Goal: Task Accomplishment & Management: Manage account settings

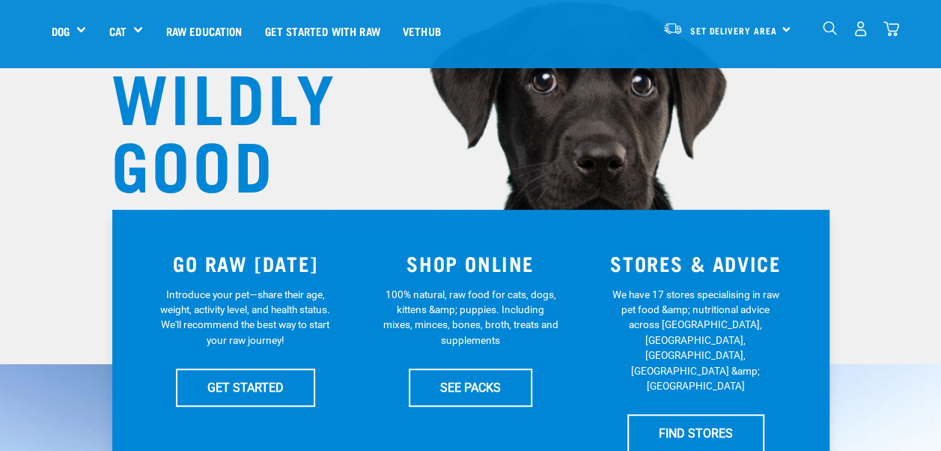
scroll to position [150, 0]
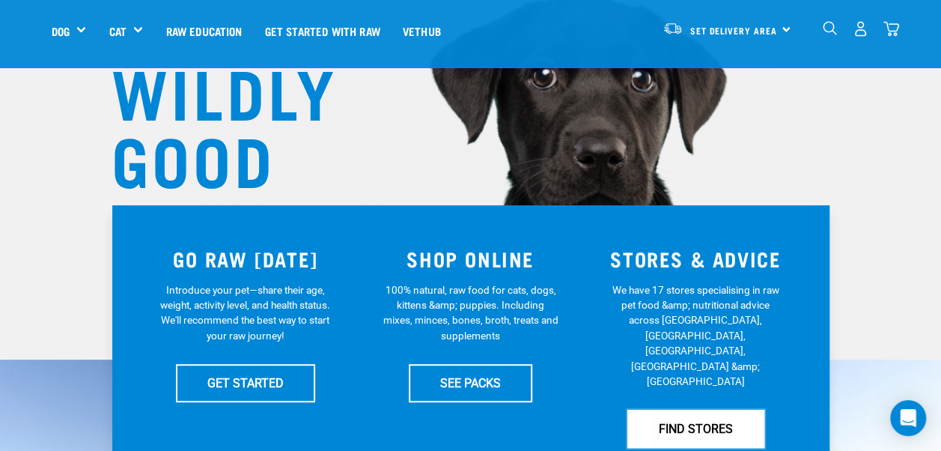
click at [703, 410] on link "FIND STORES" at bounding box center [696, 428] width 137 height 37
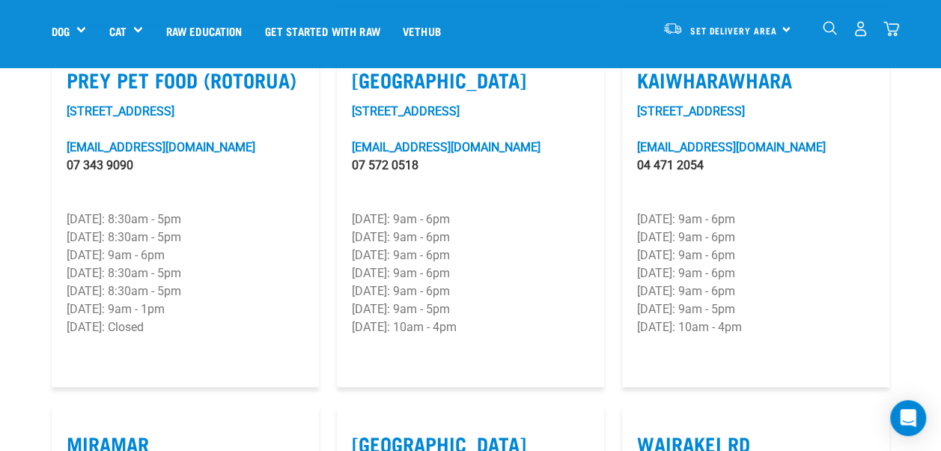
scroll to position [1947, 0]
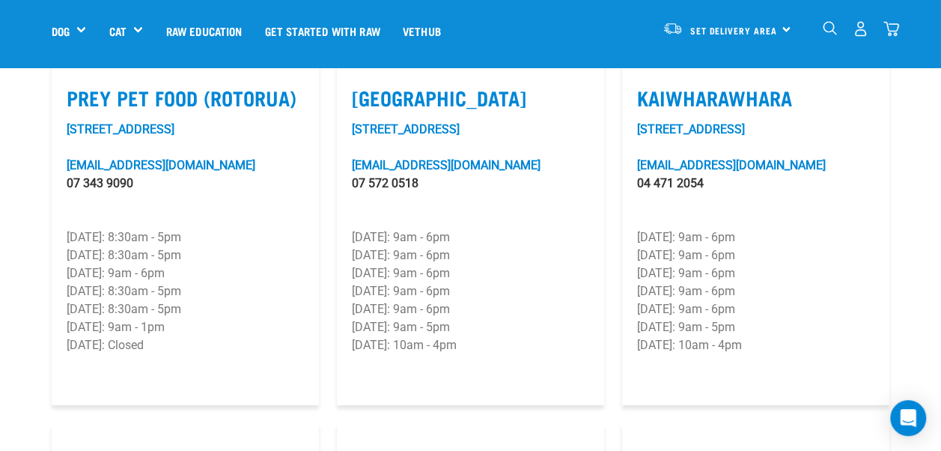
click at [472, 189] on div "525 Maunganui Road mount@rawessentials.co.nz 07 572 0518 Monday: 9am - 6pm Tues…" at bounding box center [470, 256] width 237 height 270
click at [470, 86] on label "Mount Maunganui" at bounding box center [470, 97] width 237 height 23
click at [362, 79] on input "Mount Maunganui" at bounding box center [357, 79] width 10 height 10
checkbox input "true"
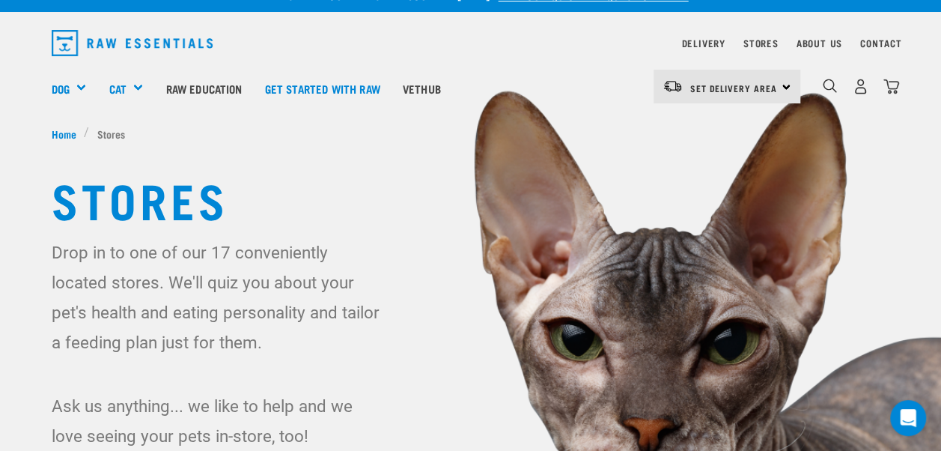
scroll to position [0, 0]
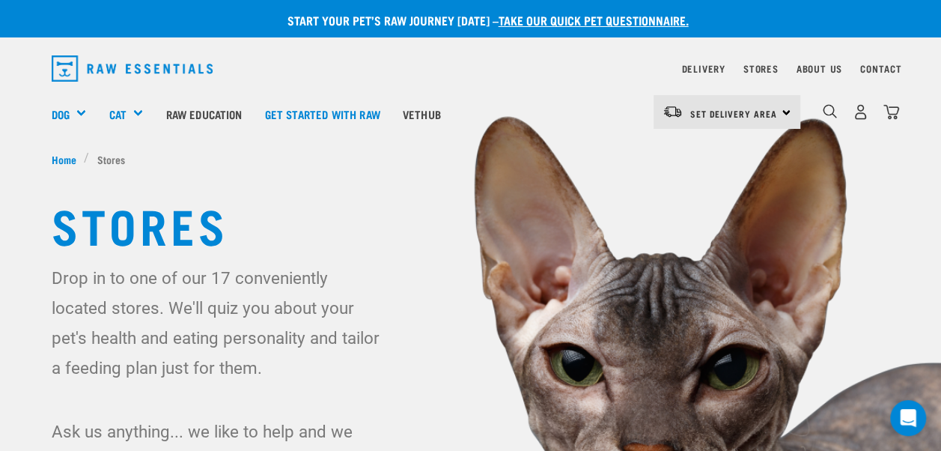
click at [783, 108] on div "Set Delivery Area North Island South Island" at bounding box center [727, 112] width 147 height 34
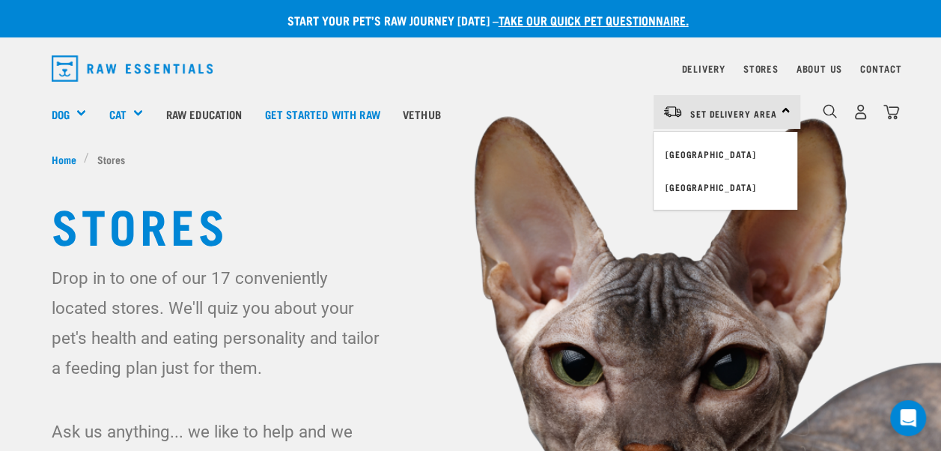
click at [701, 148] on link "[GEOGRAPHIC_DATA]" at bounding box center [726, 154] width 144 height 33
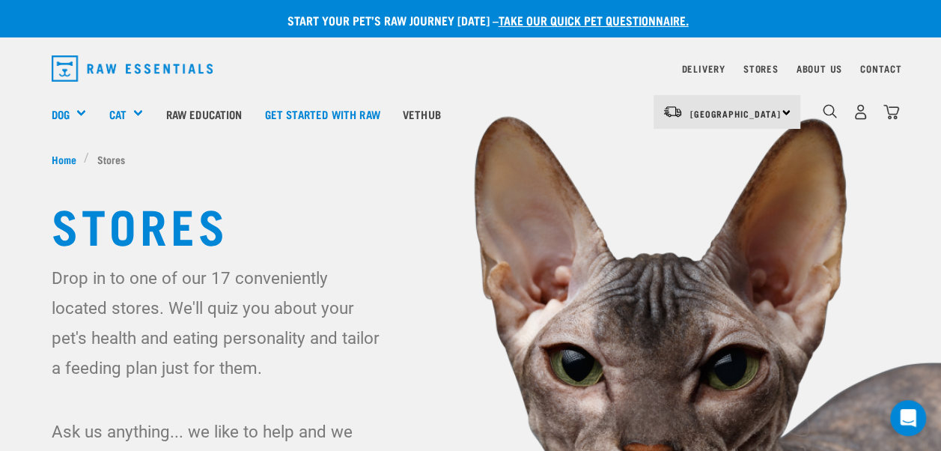
click at [784, 110] on div "North Island North Island South Island" at bounding box center [727, 112] width 147 height 34
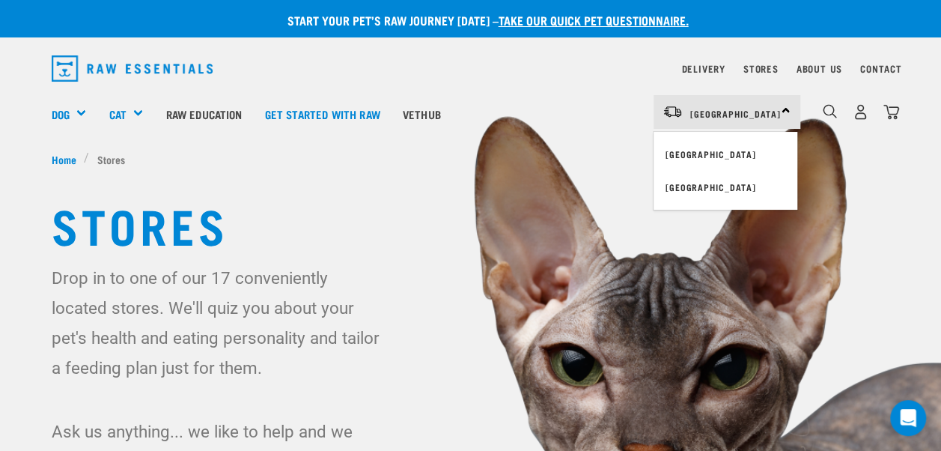
click at [545, 88] on div "Dog Shop All Dog Get Started Packs Wildly Good Meal Packs Shop By Category" at bounding box center [476, 114] width 848 height 60
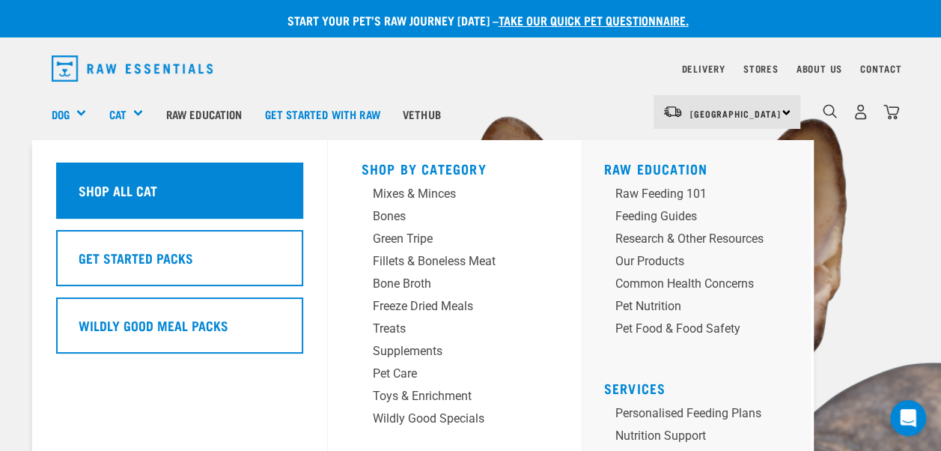
click at [138, 187] on h5 "Shop All Cat" at bounding box center [117, 190] width 79 height 19
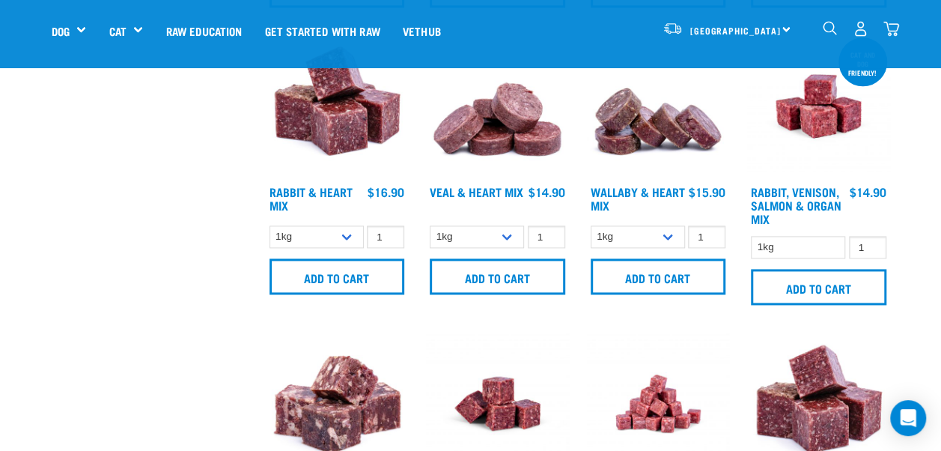
scroll to position [899, 0]
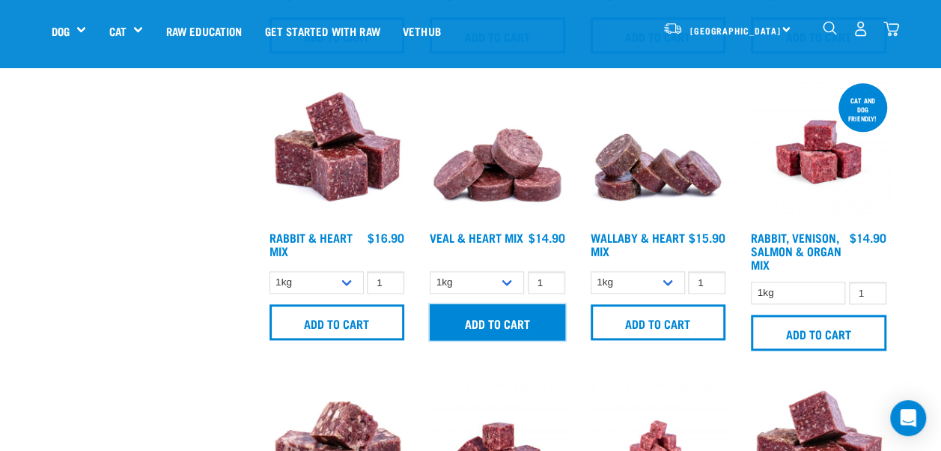
click at [503, 304] on input "Add to cart" at bounding box center [498, 322] width 136 height 36
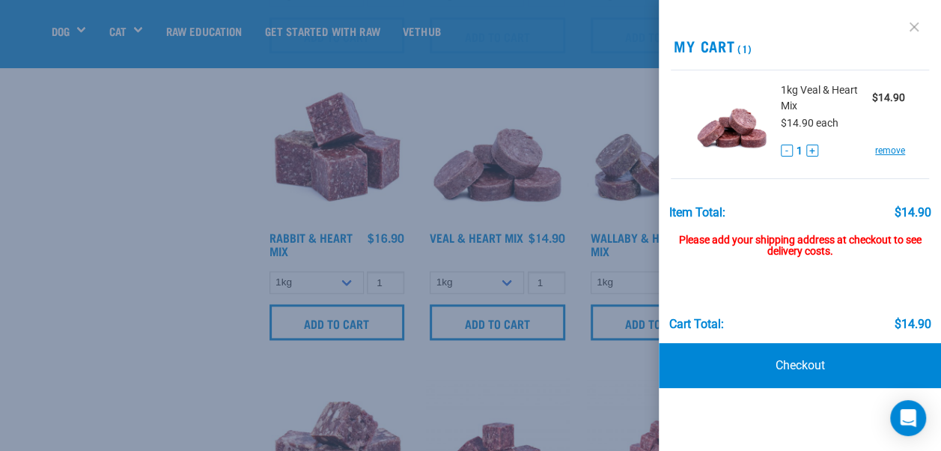
click at [917, 18] on link at bounding box center [915, 27] width 24 height 24
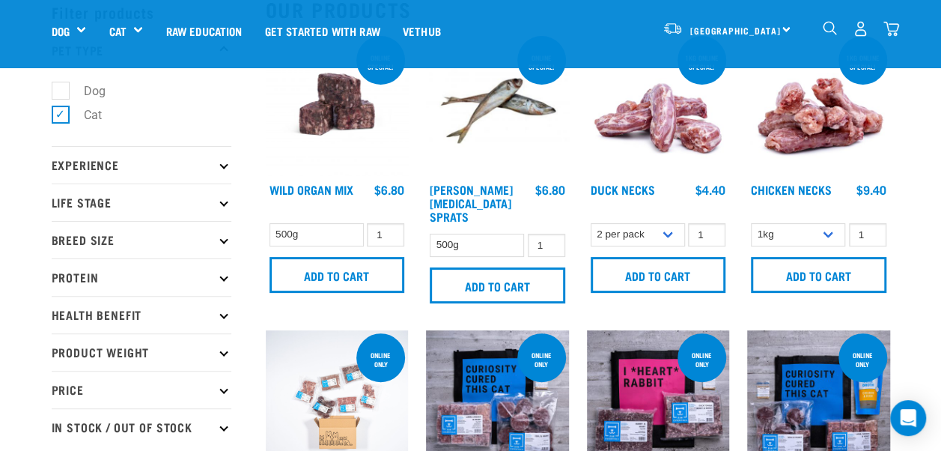
scroll to position [0, 0]
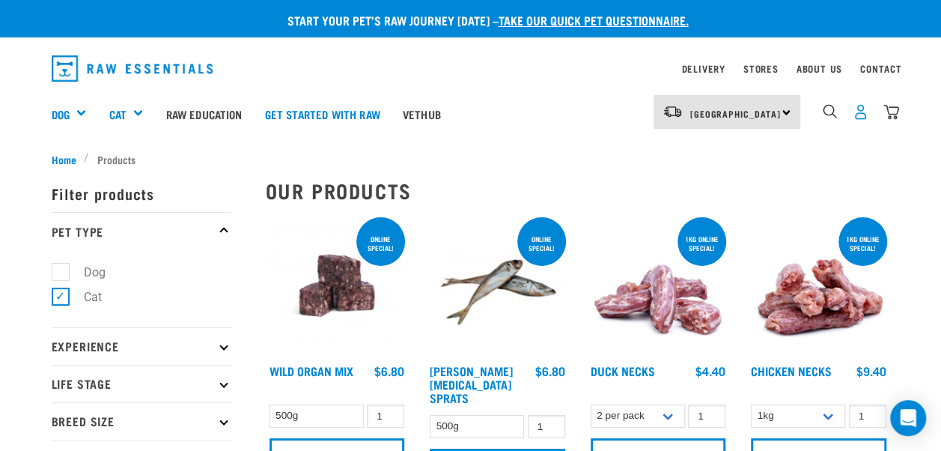
click at [858, 110] on img "dropdown navigation" at bounding box center [861, 112] width 16 height 16
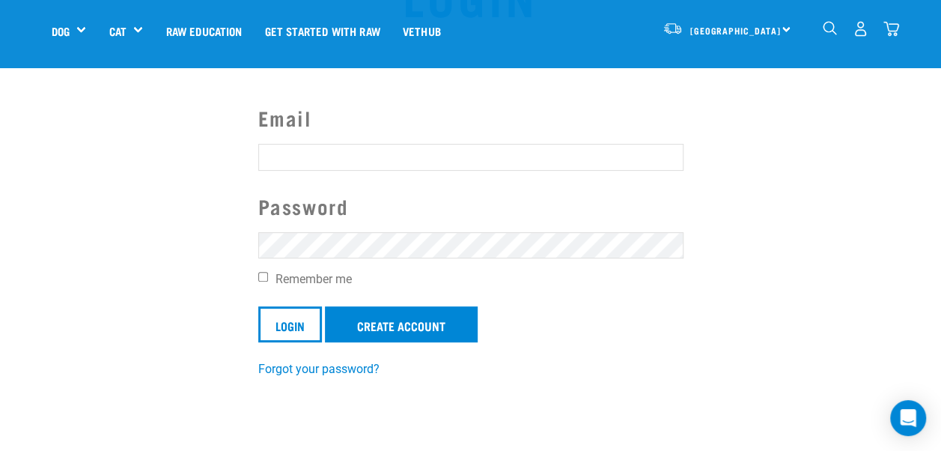
scroll to position [75, 0]
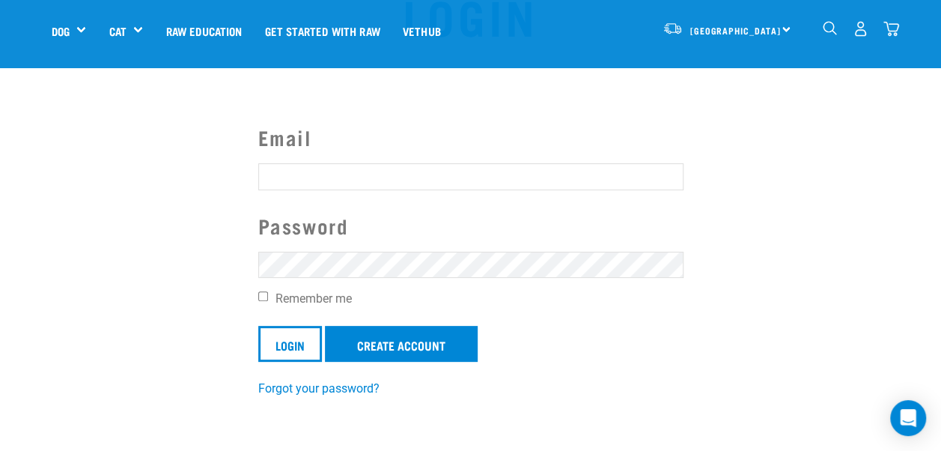
click at [434, 174] on input "Email" at bounding box center [470, 176] width 425 height 27
type input "[EMAIL_ADDRESS][DOMAIN_NAME]"
drag, startPoint x: 392, startPoint y: 173, endPoint x: 150, endPoint y: 222, distance: 247.5
click at [150, 222] on section "Email [EMAIL_ADDRESS][DOMAIN_NAME] Password Remember me Login Create Account Fo…" at bounding box center [470, 250] width 941 height 332
click at [403, 334] on link "Create Account" at bounding box center [401, 344] width 153 height 36
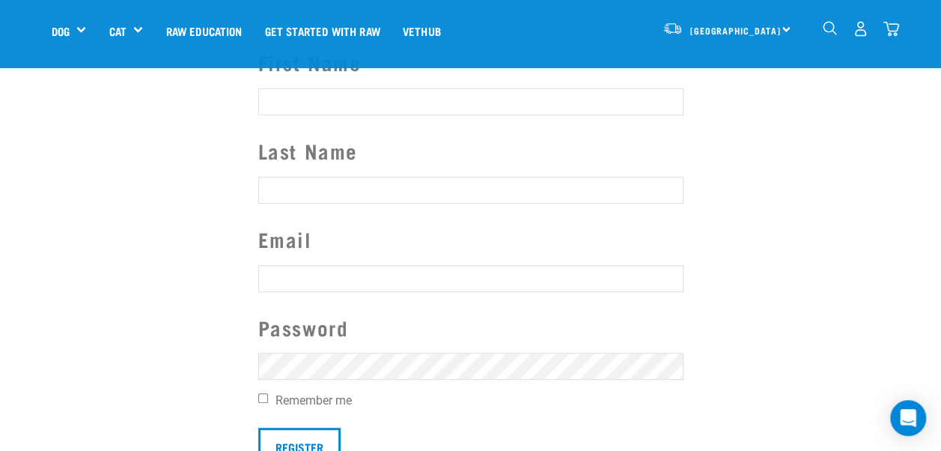
scroll to position [75, 0]
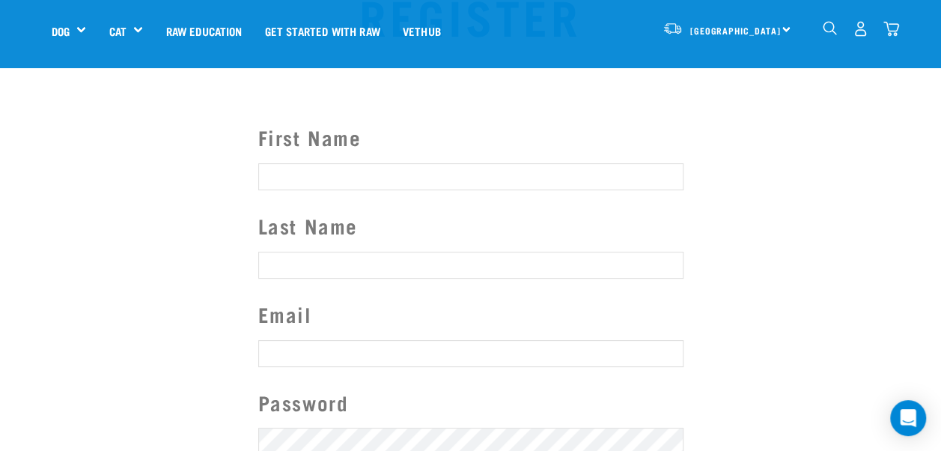
click at [361, 175] on input "First Name" at bounding box center [470, 176] width 425 height 27
type input "[PERSON_NAME]"
click at [306, 263] on input "Last Name" at bounding box center [470, 265] width 425 height 27
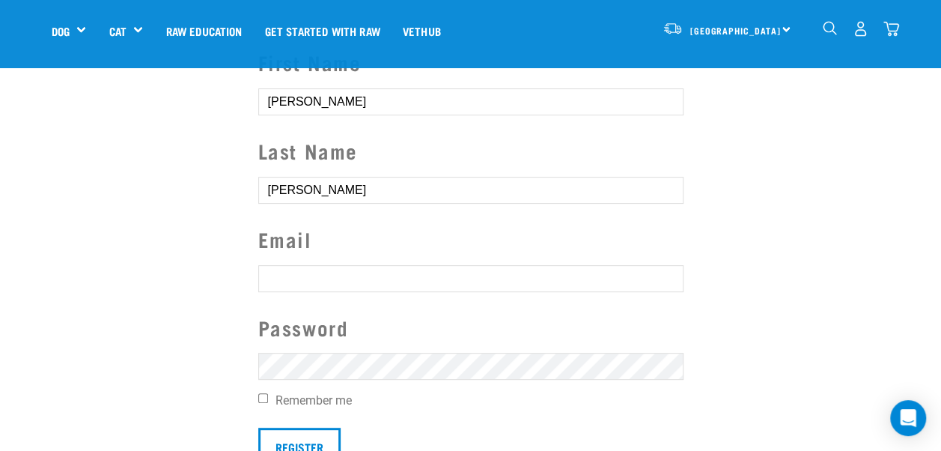
type input "[PERSON_NAME]"
click at [313, 276] on input "text" at bounding box center [470, 278] width 425 height 27
type input "[EMAIL_ADDRESS][DOMAIN_NAME]"
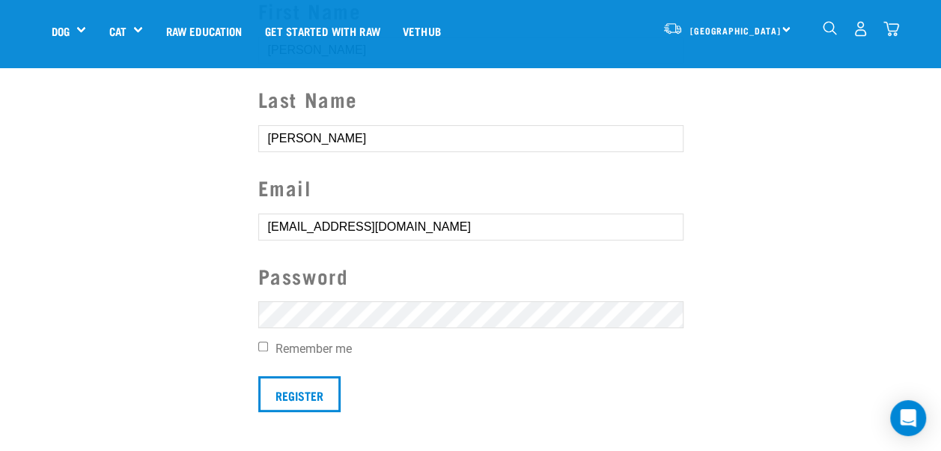
scroll to position [225, 0]
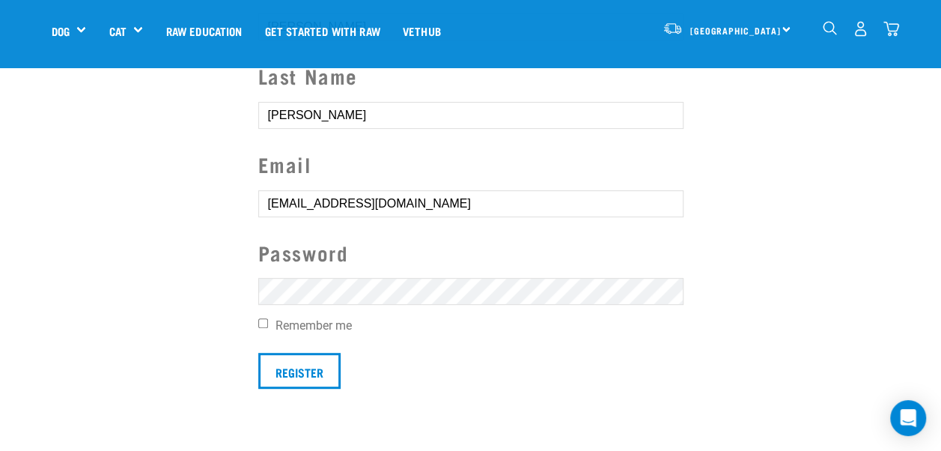
click at [264, 320] on input "Remember me" at bounding box center [263, 323] width 10 height 10
checkbox input "true"
click at [294, 361] on input "Register" at bounding box center [299, 371] width 82 height 36
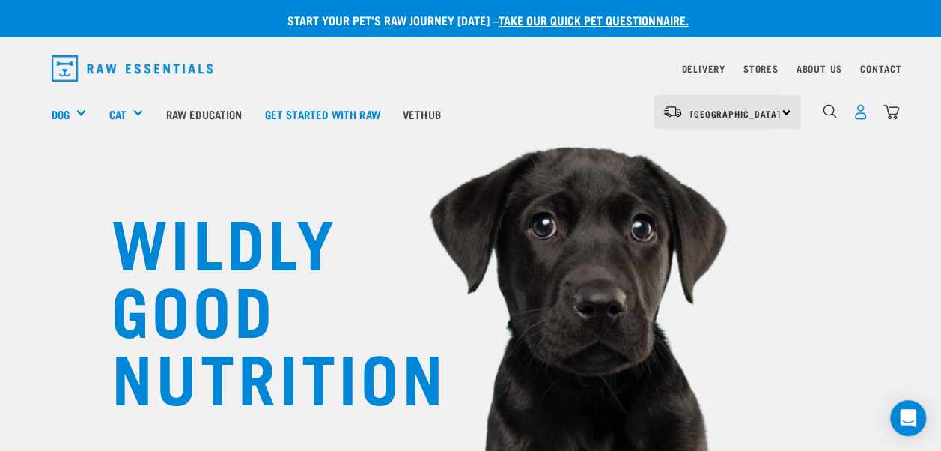
click at [857, 108] on img "dropdown navigation" at bounding box center [861, 112] width 16 height 16
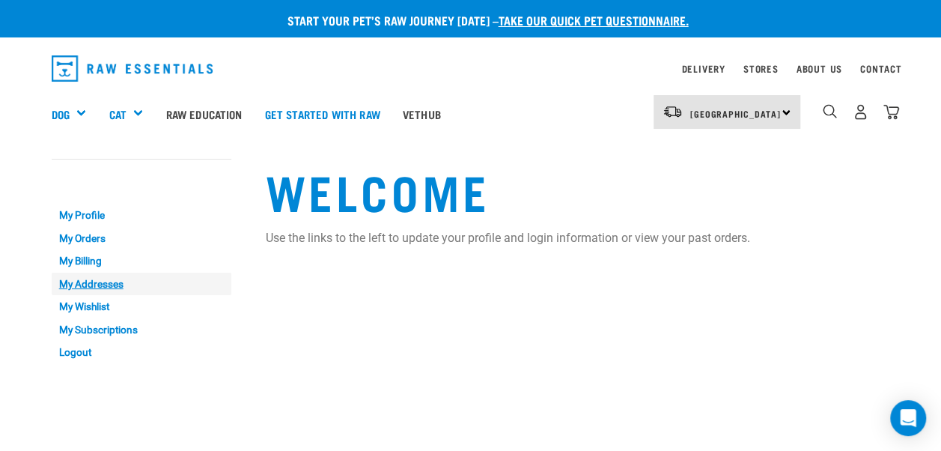
click at [84, 280] on link "My Addresses" at bounding box center [142, 284] width 180 height 23
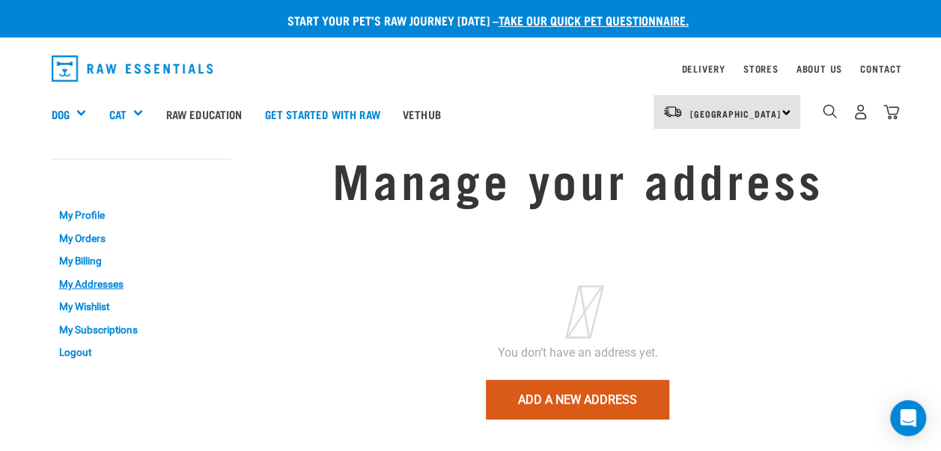
scroll to position [75, 0]
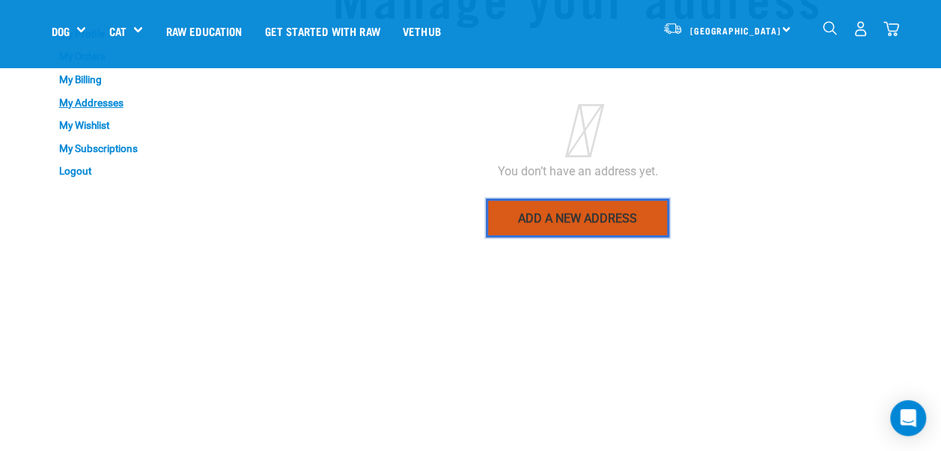
click at [567, 217] on link "Add a new address" at bounding box center [577, 217] width 183 height 39
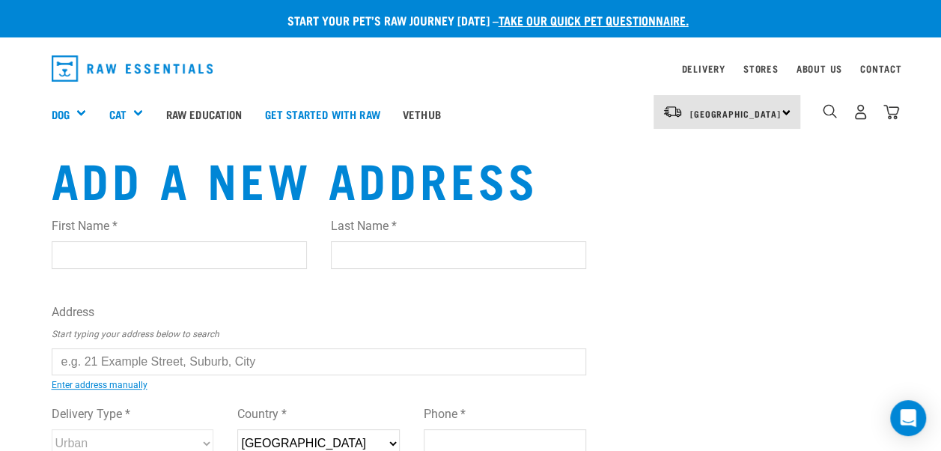
click at [187, 255] on input "First Name *" at bounding box center [179, 254] width 255 height 27
type input "[PERSON_NAME]"
drag, startPoint x: 405, startPoint y: 252, endPoint x: 398, endPoint y: 243, distance: 11.1
click at [404, 249] on input "Last Name *" at bounding box center [458, 254] width 255 height 27
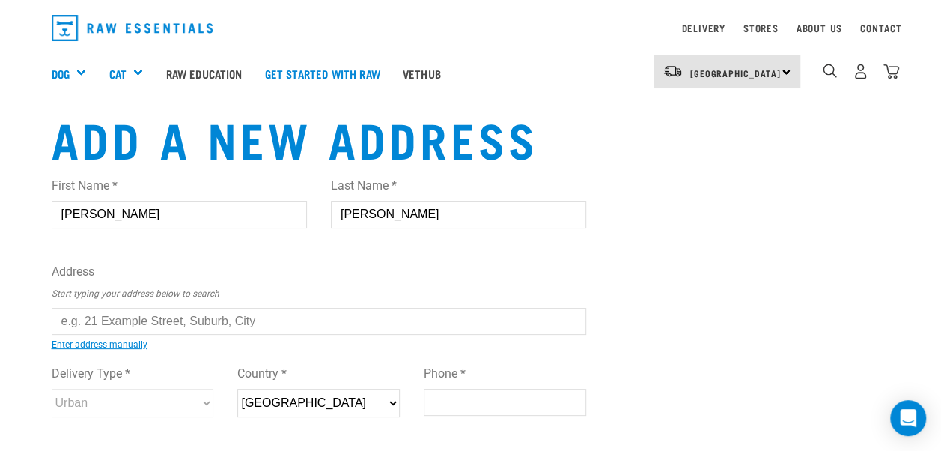
scroll to position [75, 0]
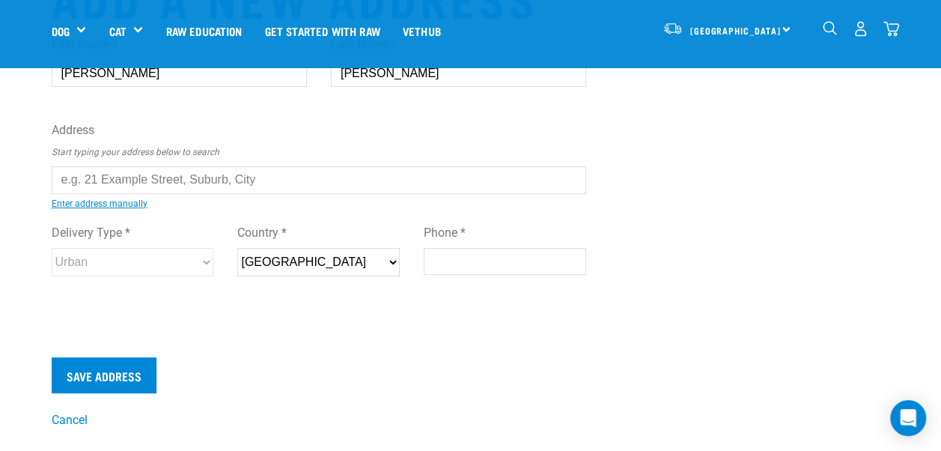
type input "Kjar"
click at [106, 182] on input "text" at bounding box center [320, 179] width 536 height 27
drag, startPoint x: 262, startPoint y: 180, endPoint x: 121, endPoint y: 181, distance: 141.6
click at [121, 181] on input "text" at bounding box center [320, 179] width 536 height 27
drag, startPoint x: 260, startPoint y: 183, endPoint x: 213, endPoint y: 180, distance: 47.3
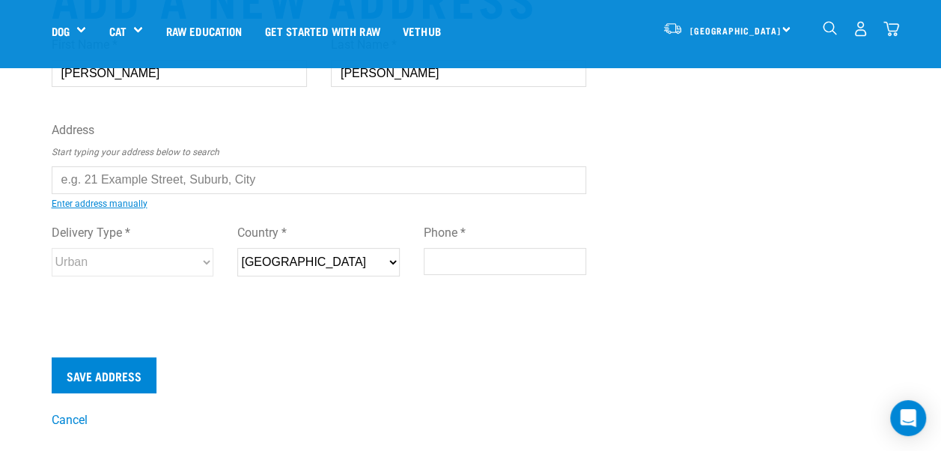
click at [213, 180] on input "text" at bounding box center [320, 179] width 536 height 27
click at [59, 183] on input "text" at bounding box center [320, 179] width 536 height 27
click at [441, 146] on p "Start typing your address below to search" at bounding box center [320, 151] width 536 height 13
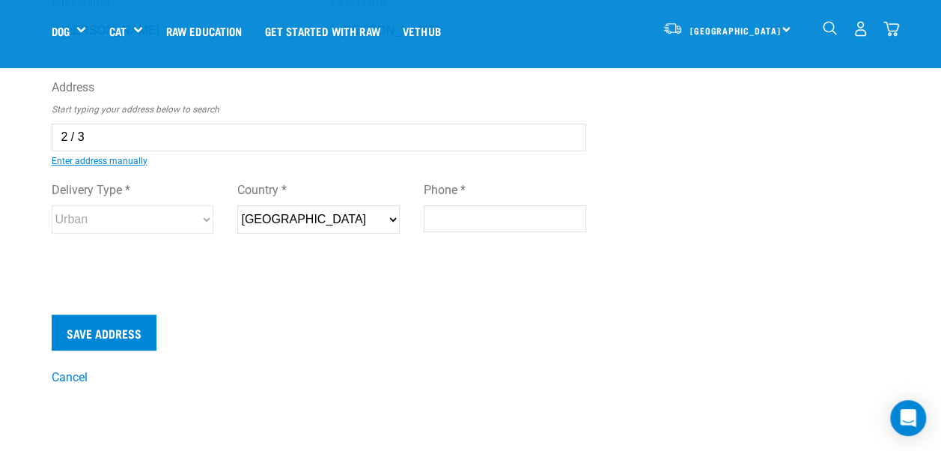
scroll to position [94, 0]
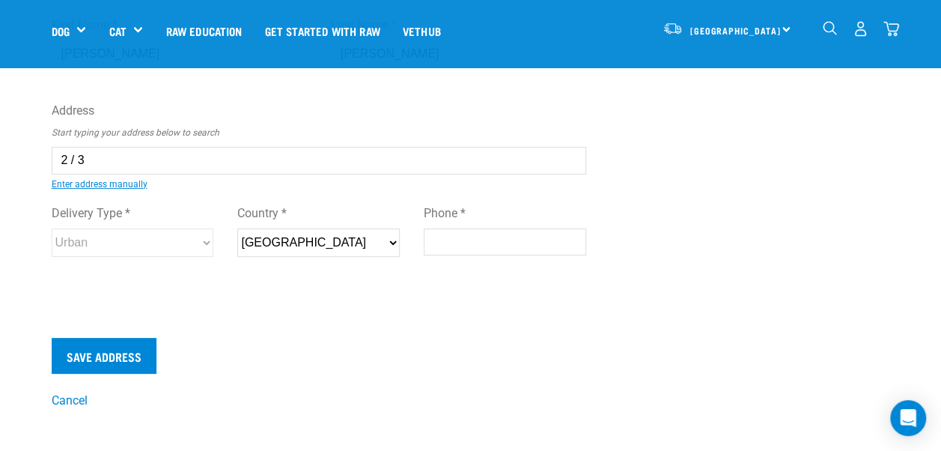
click at [88, 156] on input "2 / 3" at bounding box center [320, 160] width 536 height 27
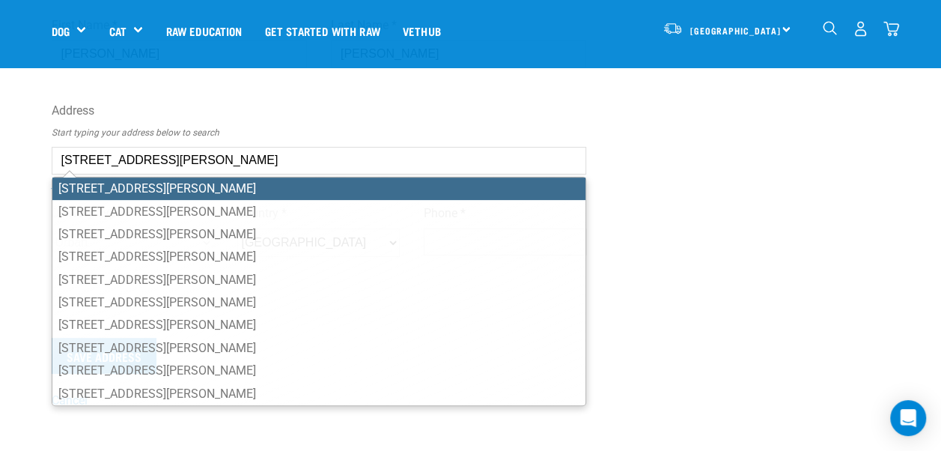
click at [66, 150] on input "2 / 3 Harris Street" at bounding box center [320, 160] width 536 height 27
click at [157, 160] on input "2 / 3 Harris Street" at bounding box center [320, 160] width 536 height 27
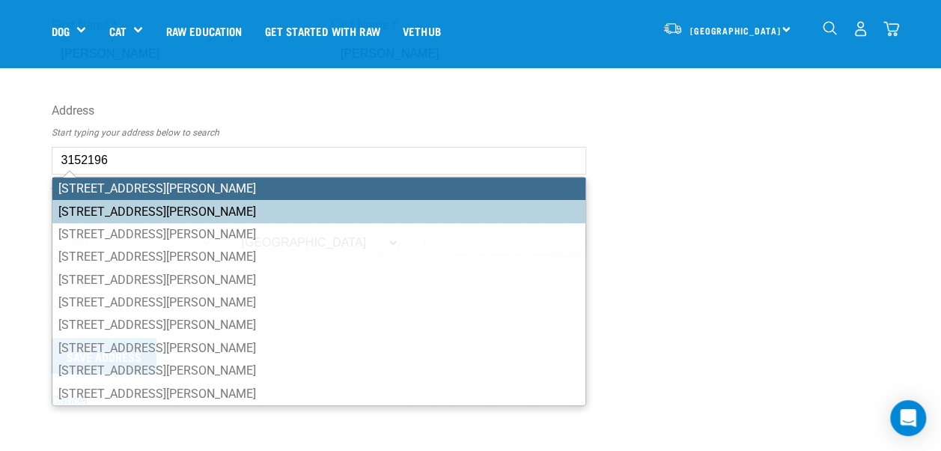
click at [165, 183] on li "2/3 Harris Street, Te Puke 3119" at bounding box center [319, 189] width 534 height 22
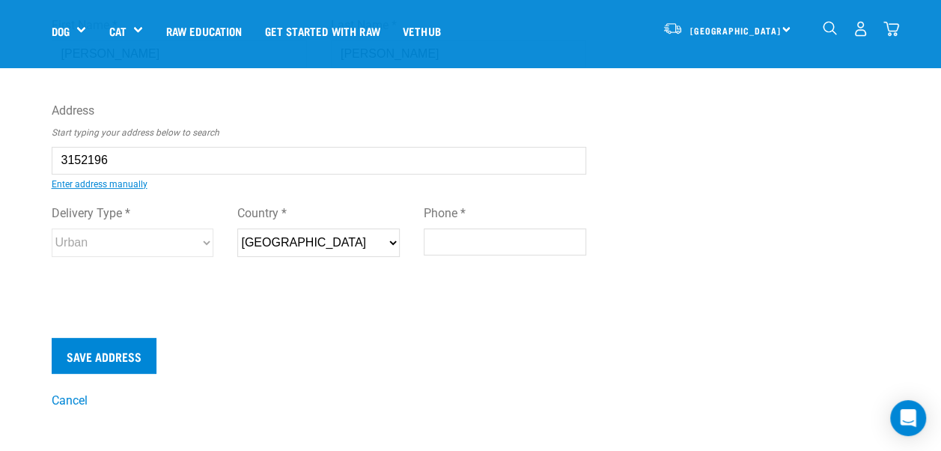
type input "2/3 Harris Street, Te Puke 3119"
type input "2/3 Harris Street"
type input "Te Puke"
type input "Bay of Plenty"
select select "BOP"
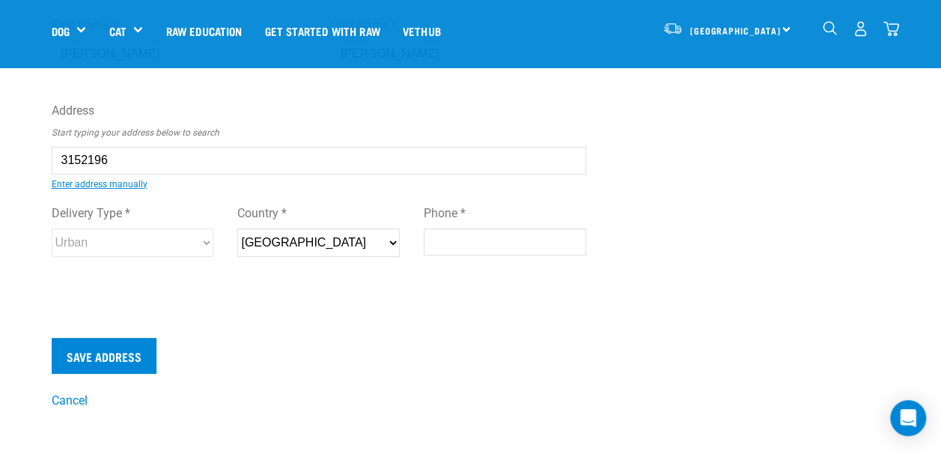
type input "3119"
select select "Urban"
type input "[STREET_ADDRESS][PERSON_NAME]"
click at [452, 238] on input "Phone *" at bounding box center [505, 241] width 163 height 27
type input "0275622557"
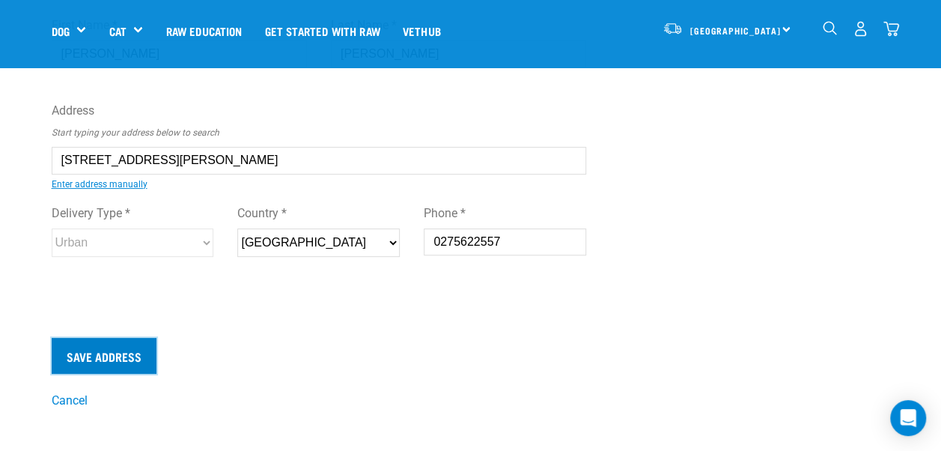
click at [91, 338] on input "Save Address" at bounding box center [104, 356] width 105 height 36
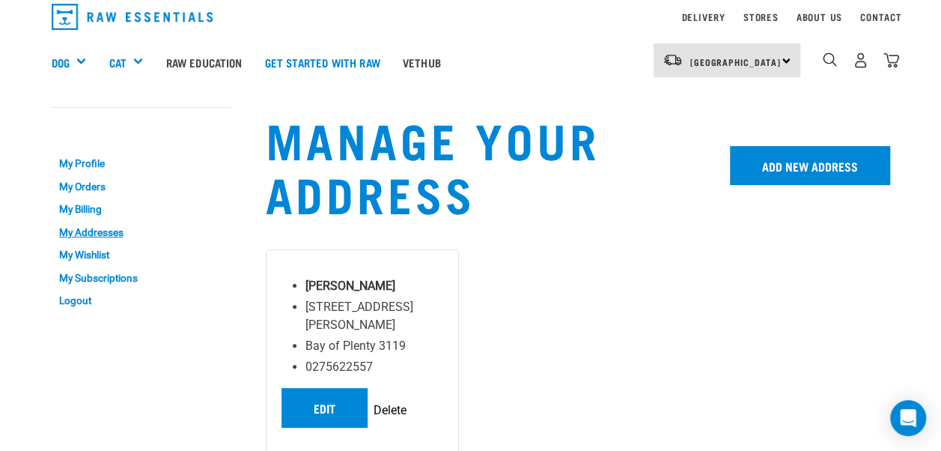
scroll to position [75, 0]
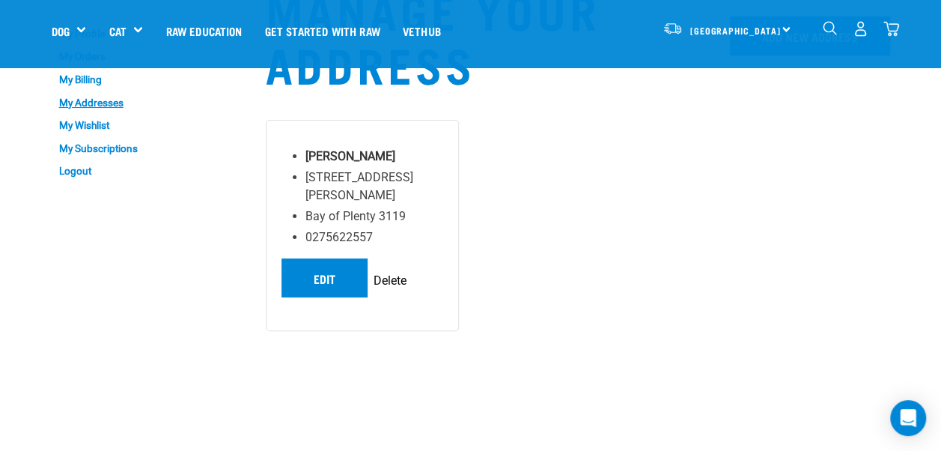
click at [386, 272] on input "Delete" at bounding box center [390, 281] width 33 height 18
type input "Deleting…"
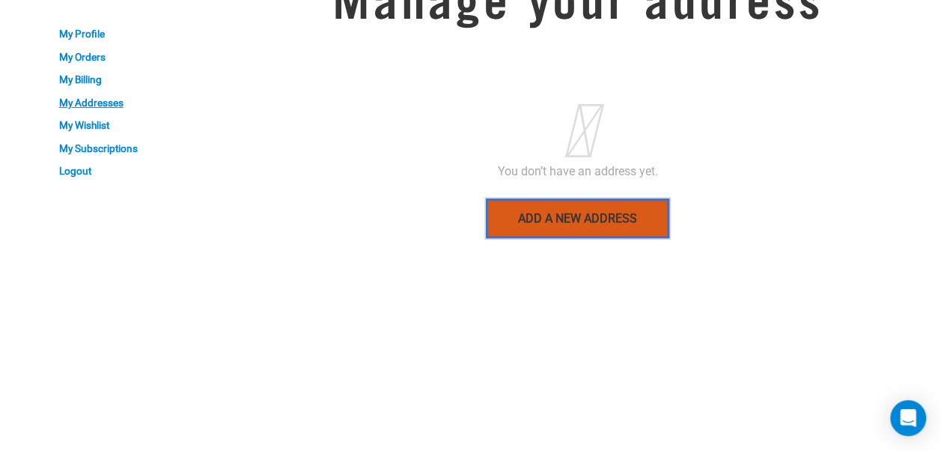
click at [557, 219] on link "Add a new address" at bounding box center [577, 217] width 183 height 39
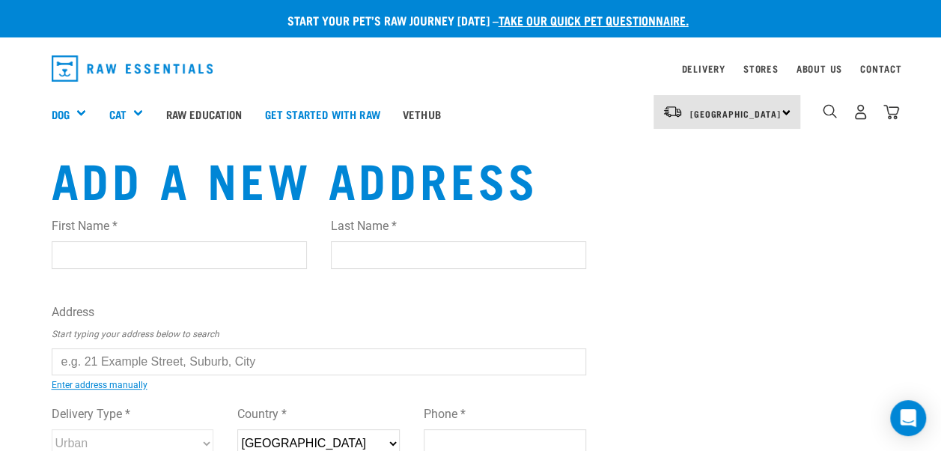
click at [251, 254] on input "First Name *" at bounding box center [179, 254] width 255 height 27
type input "Steve"
click at [377, 252] on input "Last Name *" at bounding box center [458, 254] width 255 height 27
type input "Kjar"
click at [118, 363] on input "text" at bounding box center [320, 361] width 536 height 27
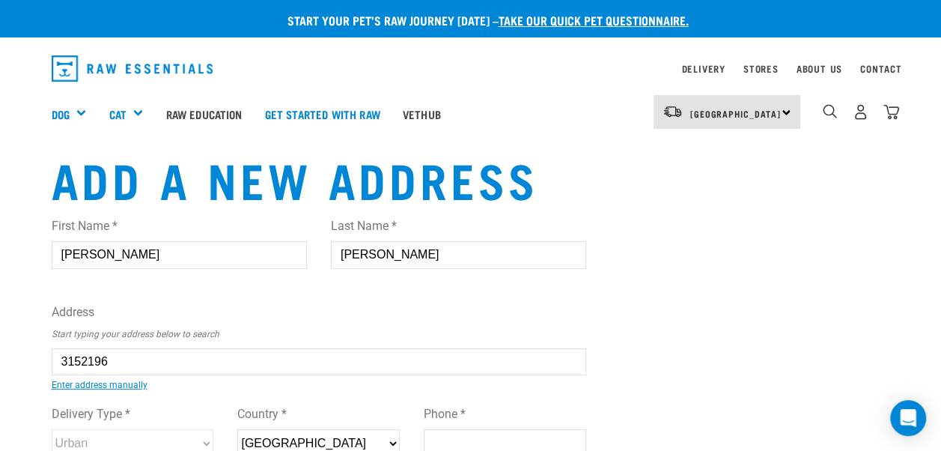
click at [68, 372] on ul "2/3 Harris Road, Mount Wellington, Auckland 1051 2/3 Harris Street, Te Puke 311…" at bounding box center [68, 372] width 0 height 0
type input "2/3 Harris Street, Te Puke 3119"
type input "2/3 Harris Street"
type input "Te Puke"
type input "Bay of Plenty"
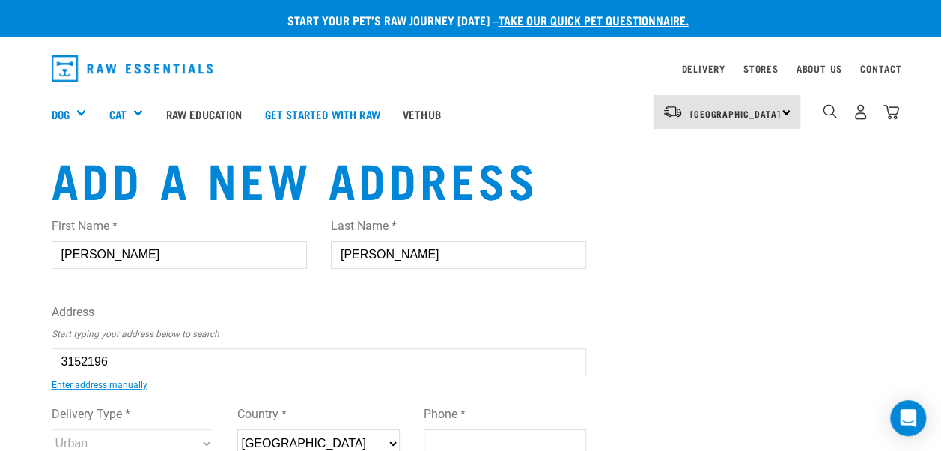
select select "BOP"
type input "3119"
select select "Urban"
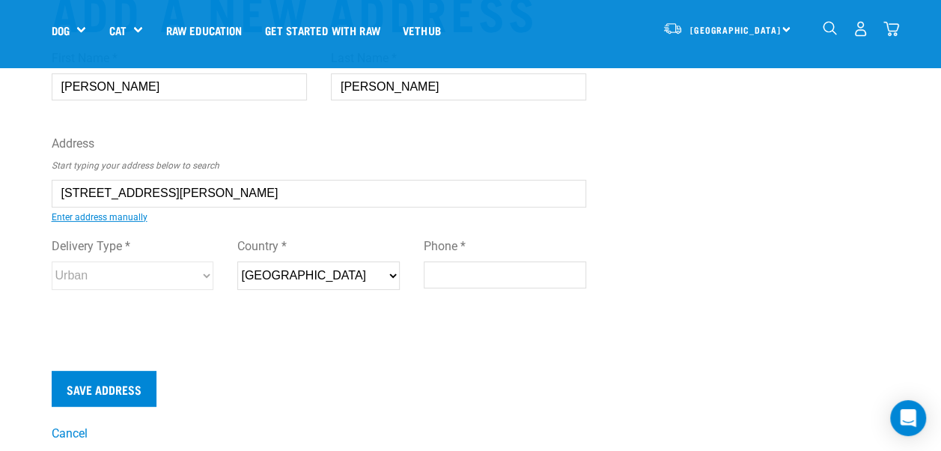
scroll to position [75, 0]
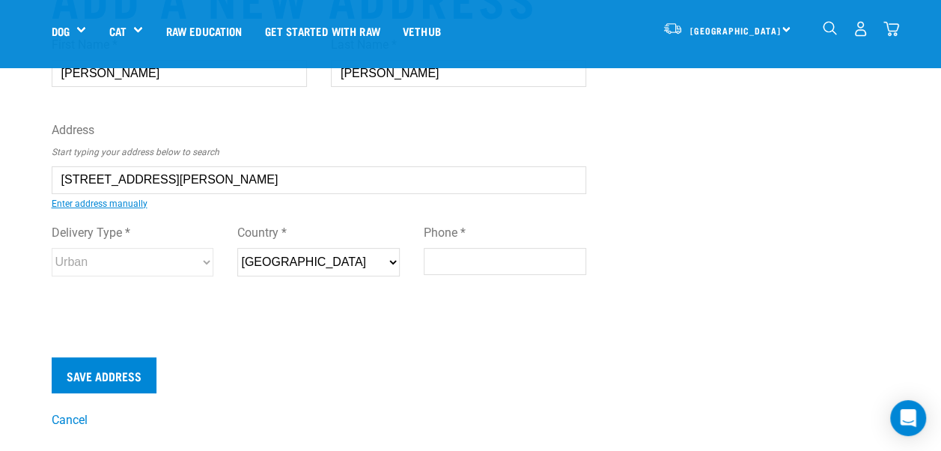
type input "2/3 Harris Street, Te Puke 3119"
click at [457, 267] on input "Phone *" at bounding box center [505, 261] width 163 height 27
type input "0275622557"
click at [121, 230] on label "Delivery Type *" at bounding box center [133, 233] width 163 height 18
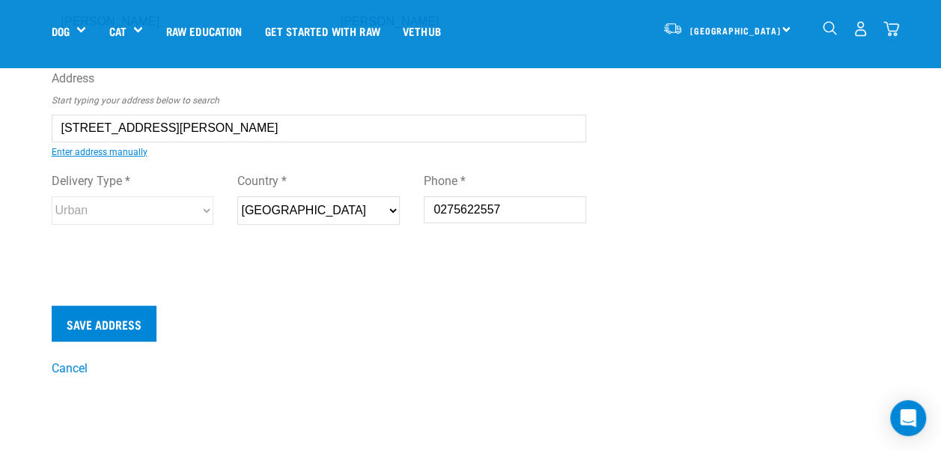
scroll to position [150, 0]
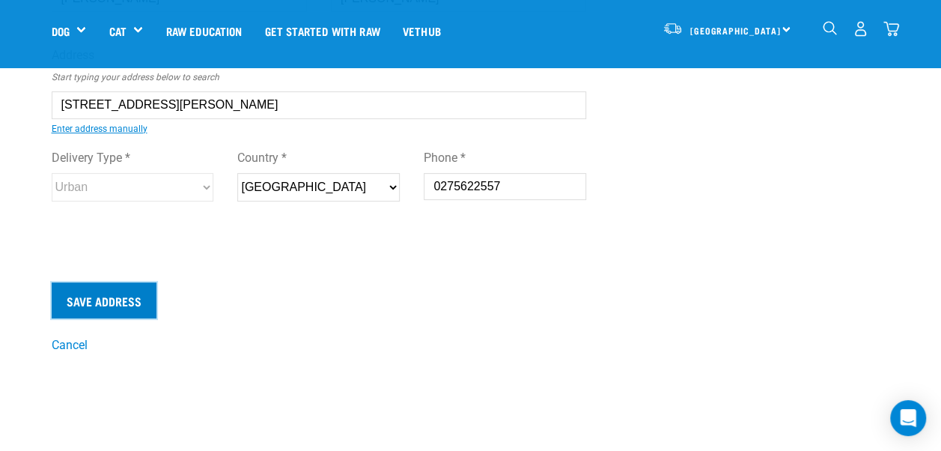
click at [105, 296] on input "Save Address" at bounding box center [104, 300] width 105 height 36
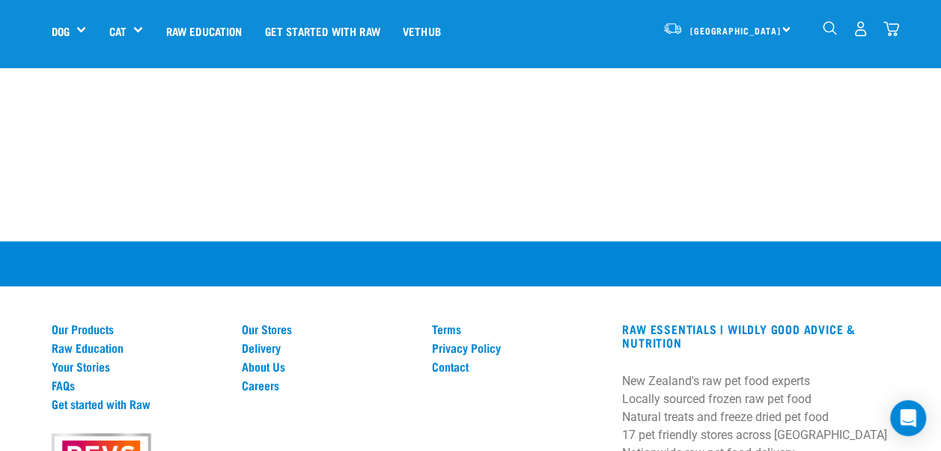
scroll to position [599, 0]
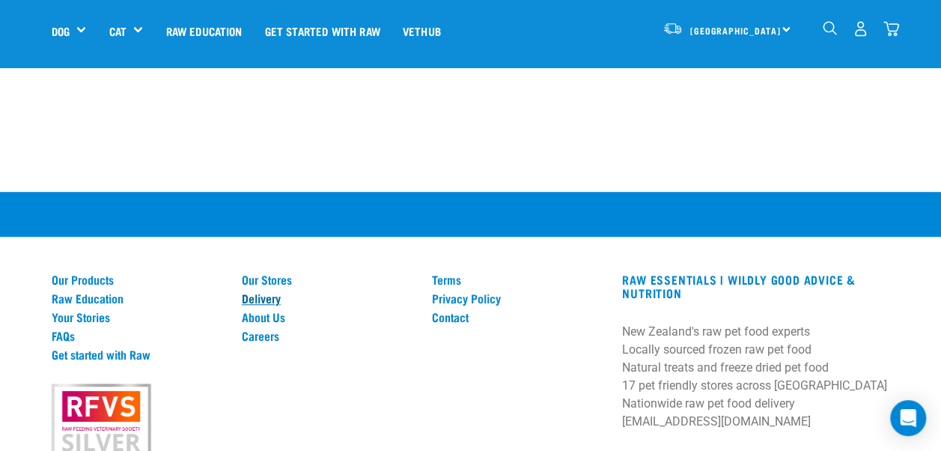
click at [253, 291] on link "Delivery" at bounding box center [328, 297] width 172 height 13
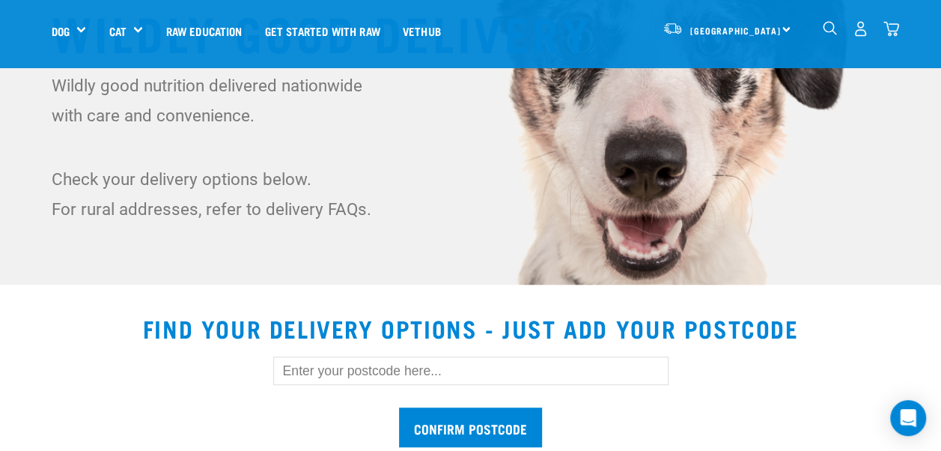
scroll to position [300, 0]
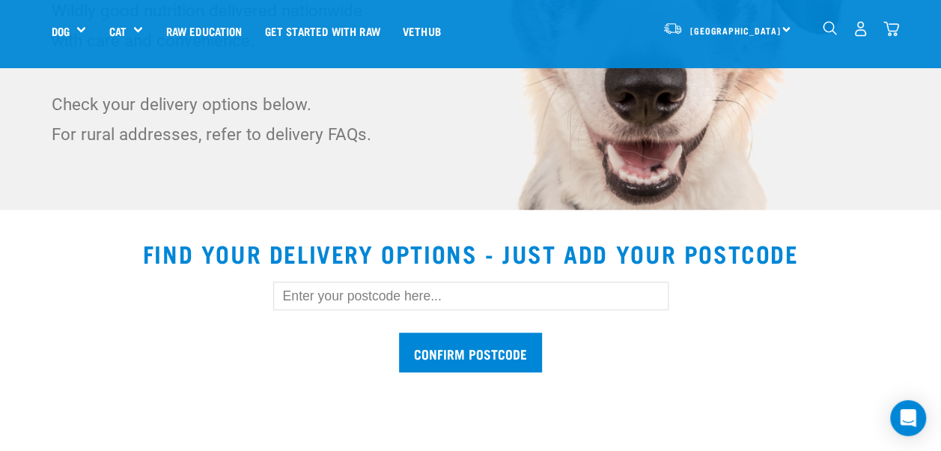
click at [330, 298] on input "text" at bounding box center [470, 296] width 395 height 28
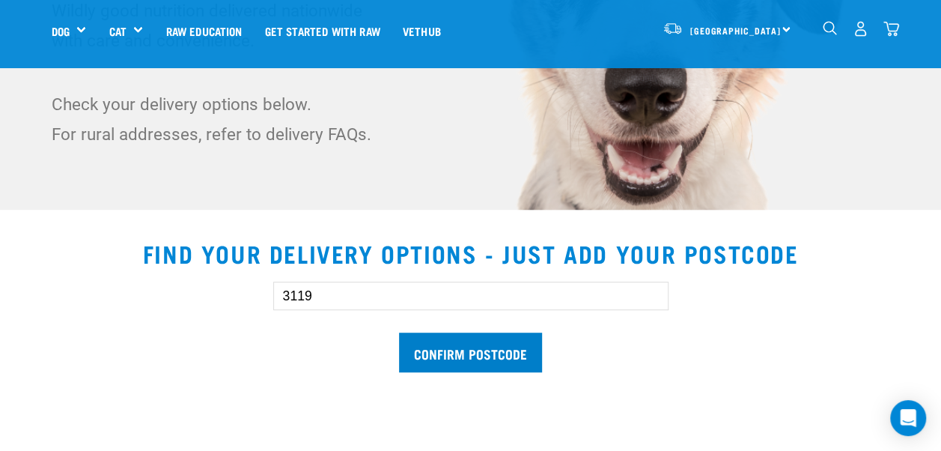
type input "3119"
click at [464, 351] on input "Confirm postcode" at bounding box center [470, 353] width 143 height 40
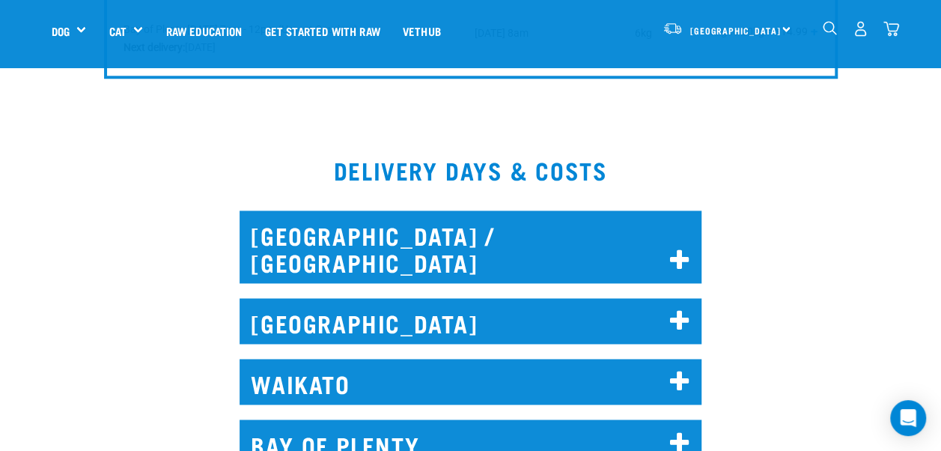
scroll to position [1049, 0]
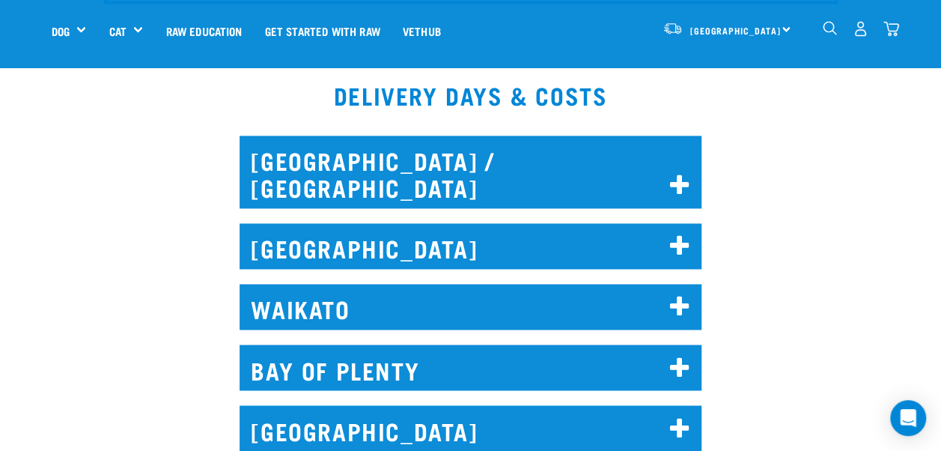
click at [683, 356] on icon at bounding box center [680, 368] width 20 height 24
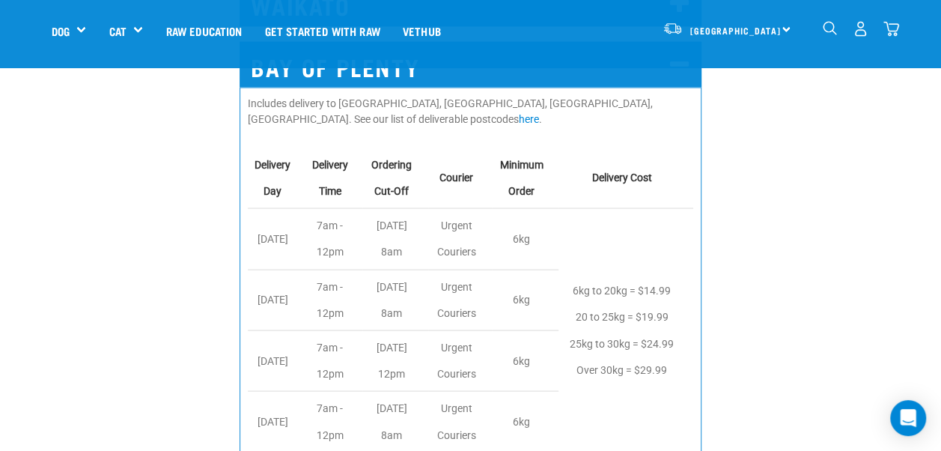
scroll to position [1273, 0]
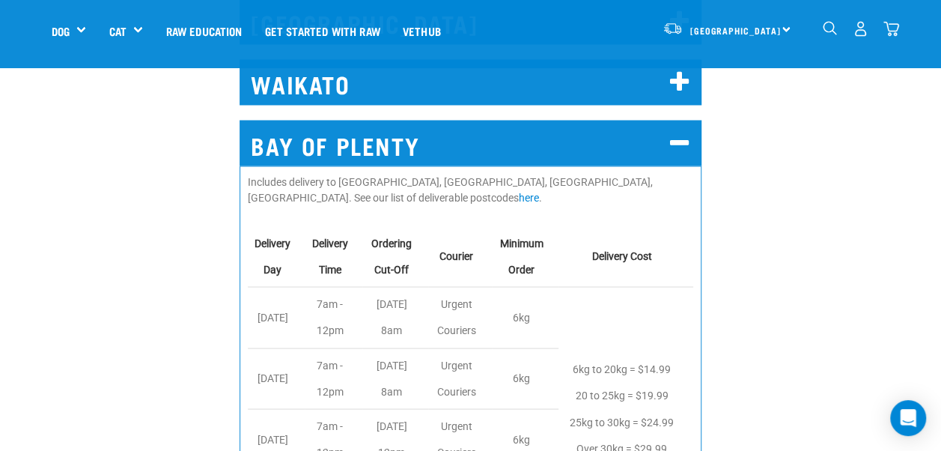
click at [681, 131] on icon at bounding box center [680, 143] width 20 height 24
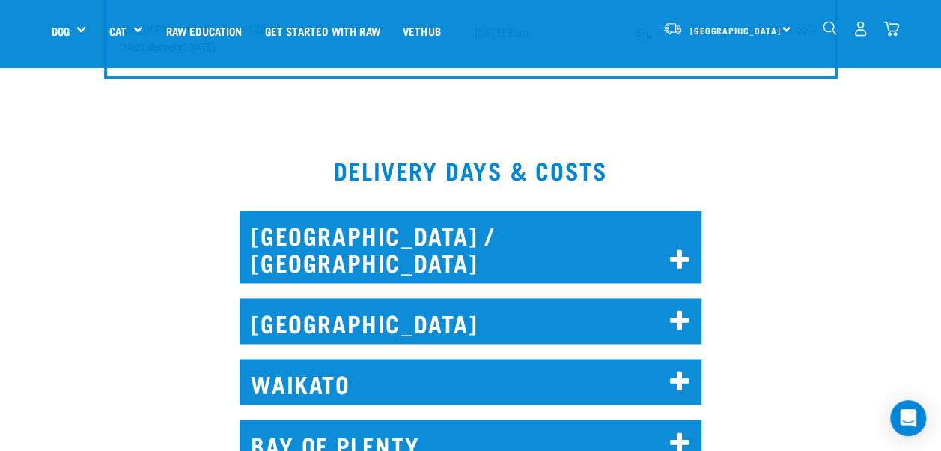
scroll to position [1049, 0]
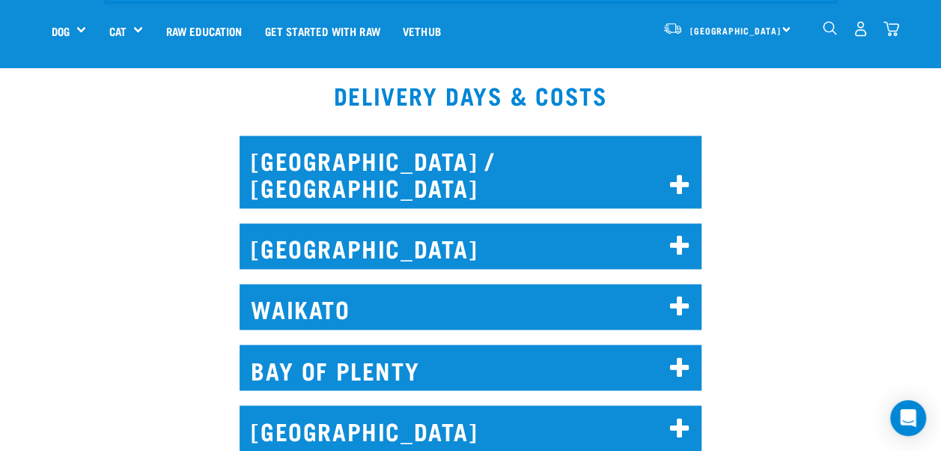
click at [675, 356] on icon at bounding box center [680, 368] width 20 height 24
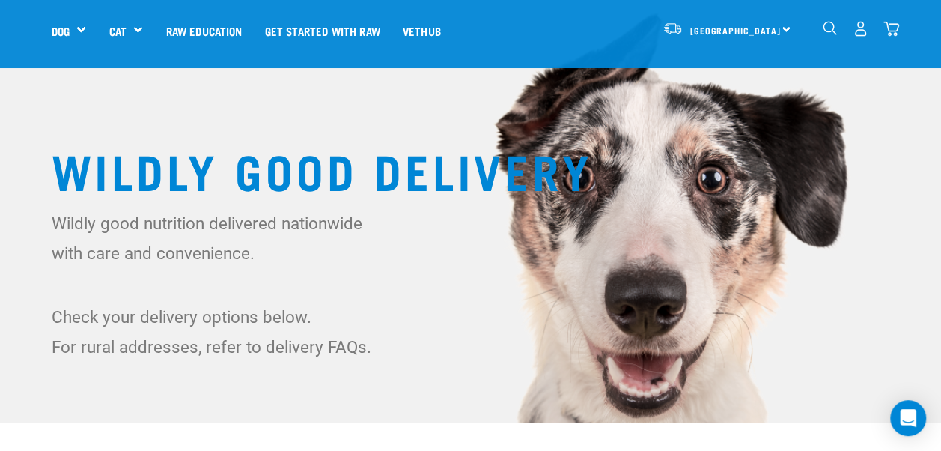
scroll to position [0, 0]
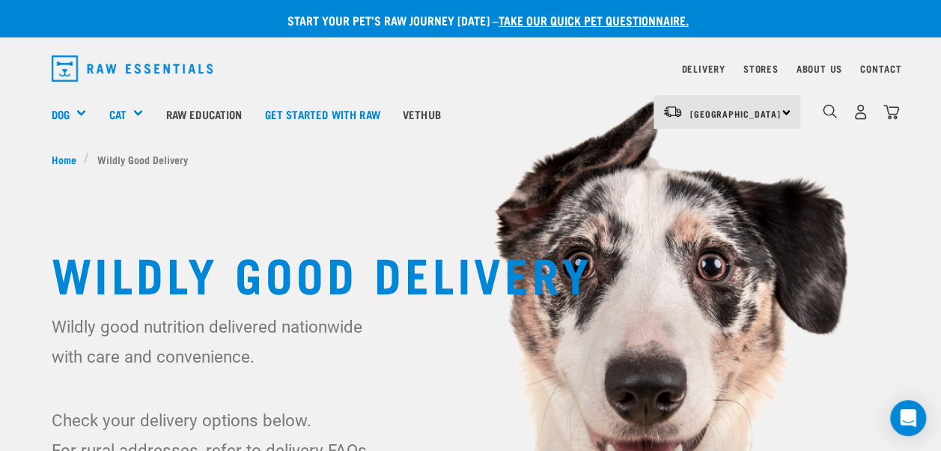
click at [782, 111] on div "North Island North Island South Island" at bounding box center [727, 112] width 147 height 34
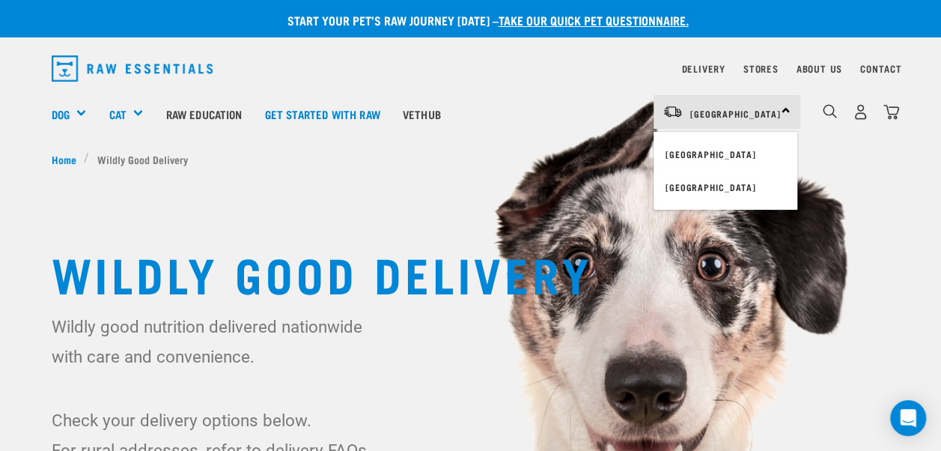
click at [413, 169] on img at bounding box center [470, 282] width 941 height 565
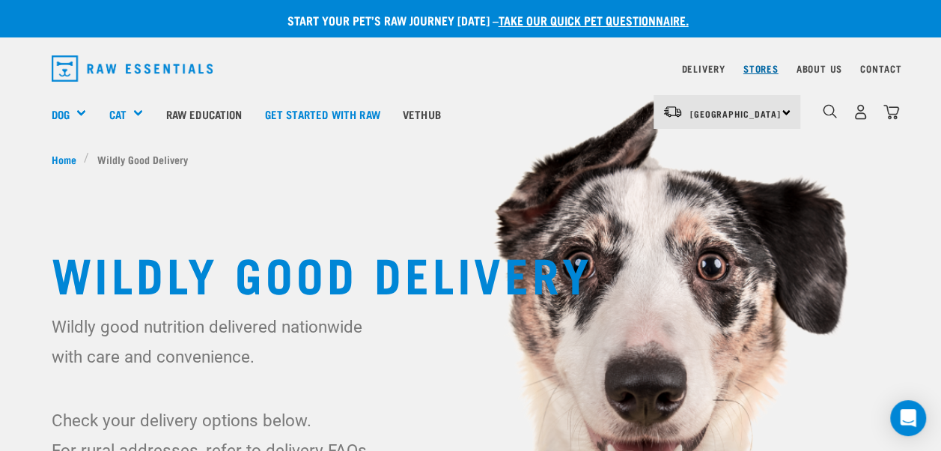
click at [767, 67] on link "Stores" at bounding box center [761, 68] width 35 height 5
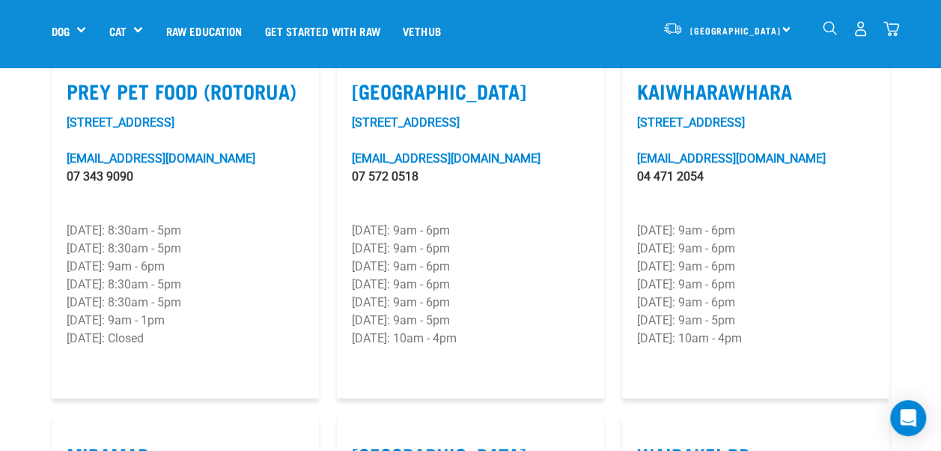
scroll to position [1872, 0]
